Goal: Transaction & Acquisition: Purchase product/service

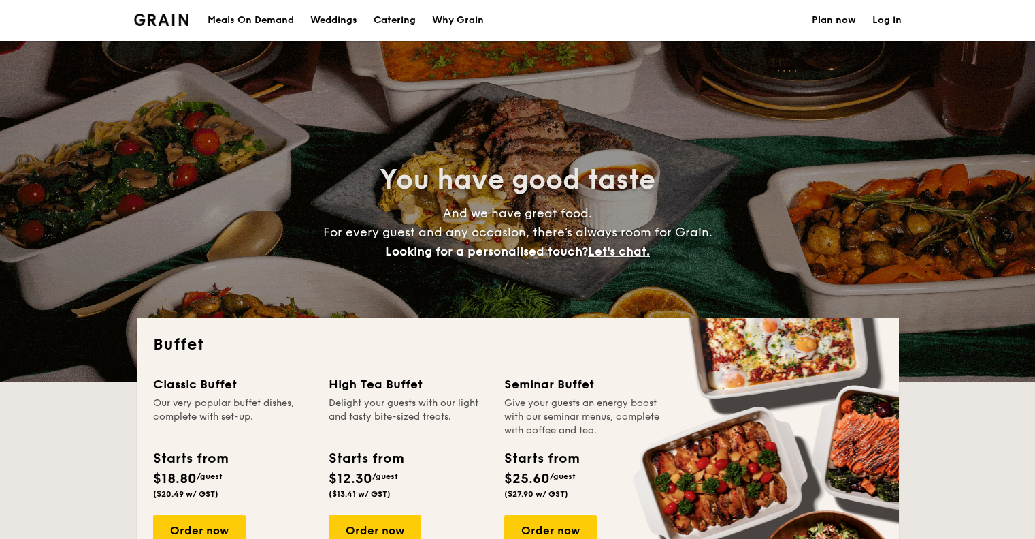
select select
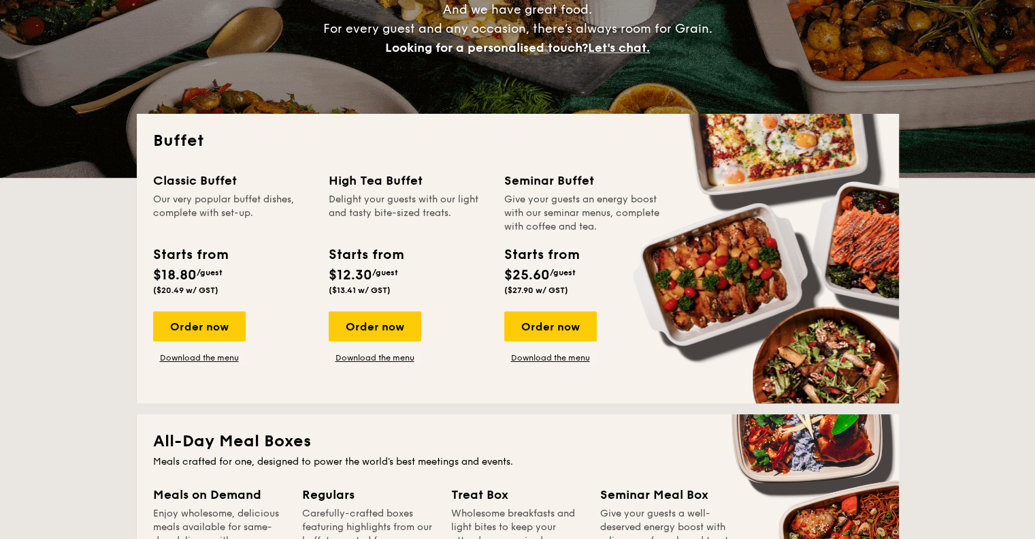
scroll to position [204, 0]
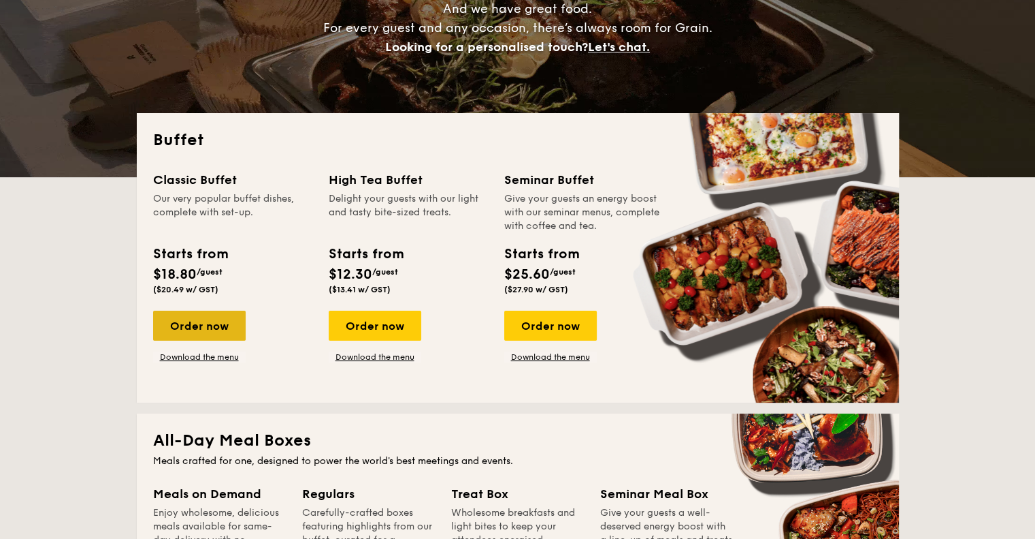
click at [212, 332] on div "Order now" at bounding box center [199, 325] width 93 height 30
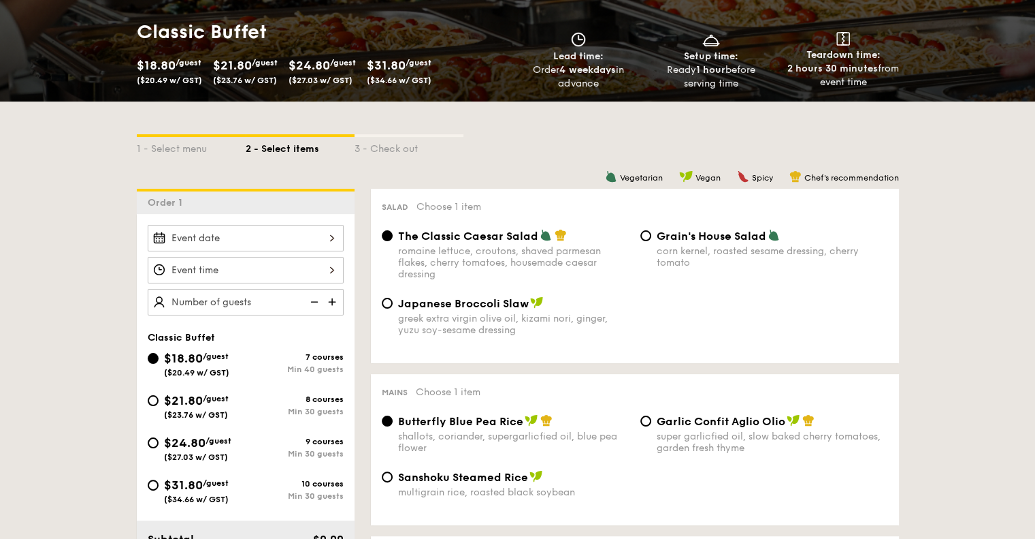
scroll to position [204, 0]
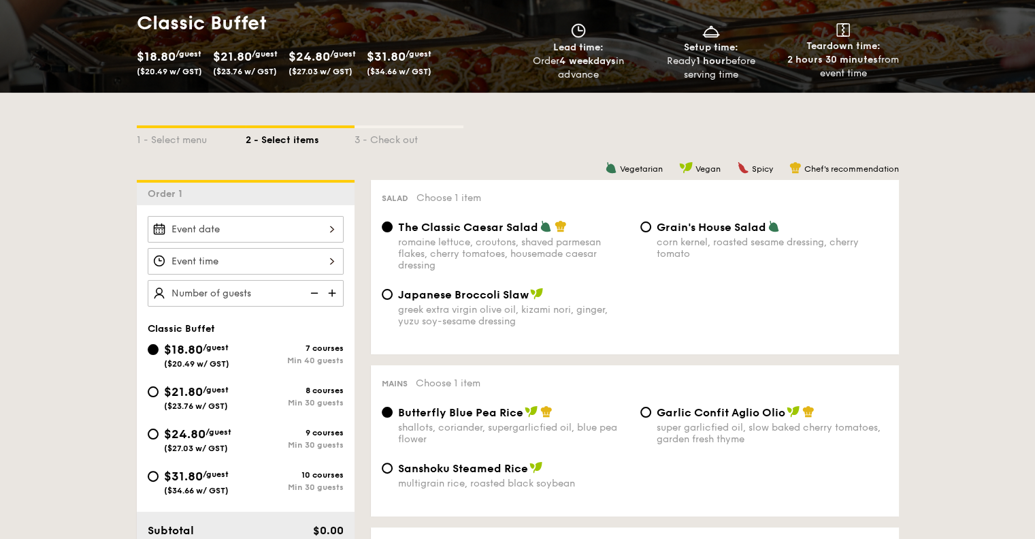
click at [678, 249] on div "corn kernel, roasted sesame dressing, cherry tomato" at bounding box center [772, 247] width 231 height 23
click at [652, 232] on input "Grain's House Salad corn kernel, roasted sesame dressing, cherry tomato" at bounding box center [646, 226] width 11 height 11
radio input "true"
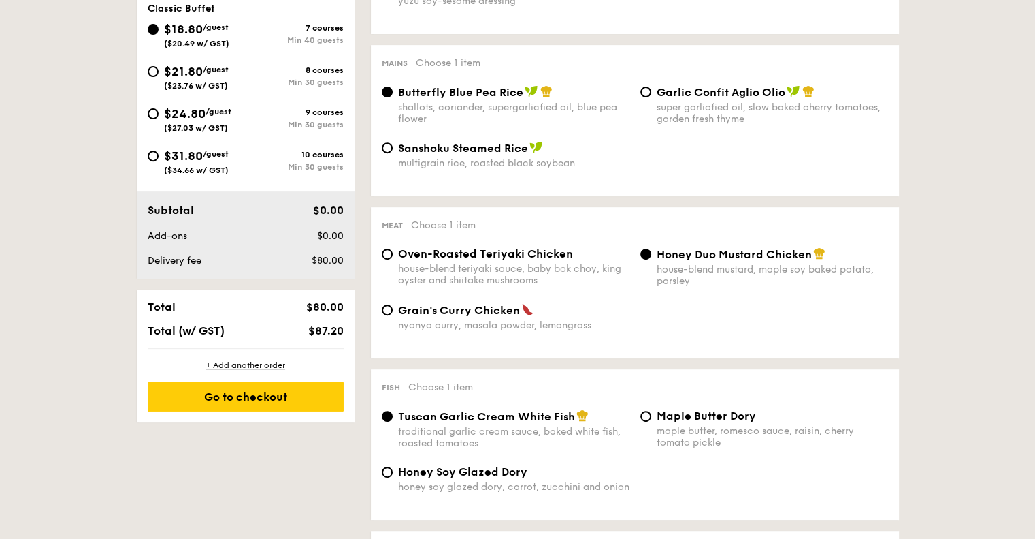
scroll to position [545, 0]
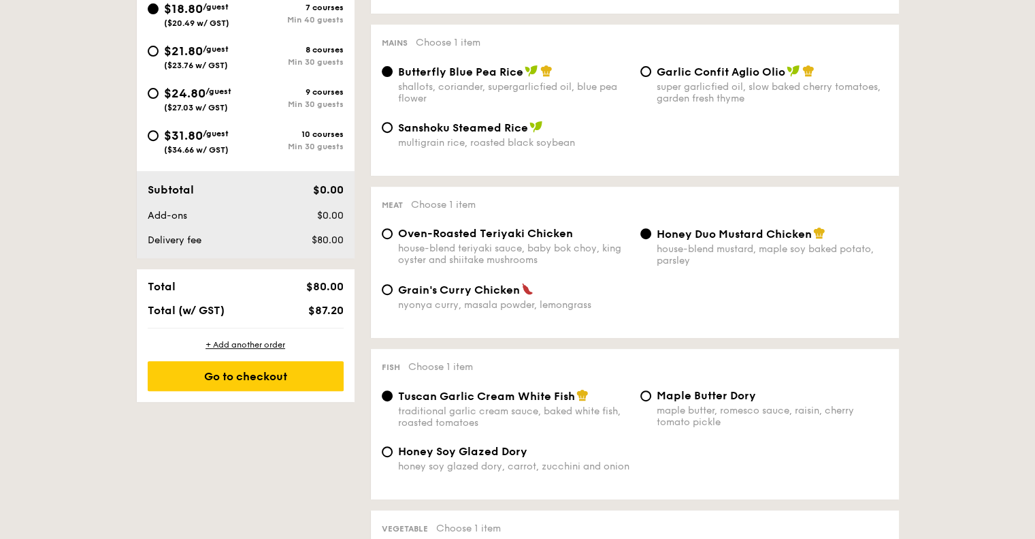
click at [551, 260] on div "house-blend teriyaki sauce, baby bok choy, king oyster and shiitake mushrooms" at bounding box center [513, 253] width 231 height 23
click at [393, 239] on input "Oven-Roasted Teriyaki Chicken house-blend teriyaki sauce, baby bok choy, king o…" at bounding box center [387, 233] width 11 height 11
radio input "true"
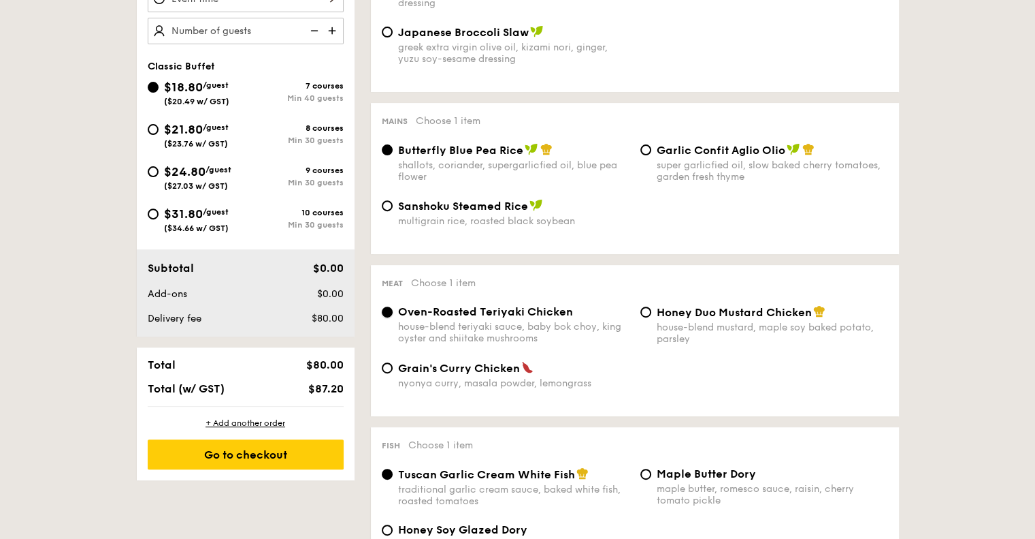
scroll to position [408, 0]
